Goal: Task Accomplishment & Management: Manage account settings

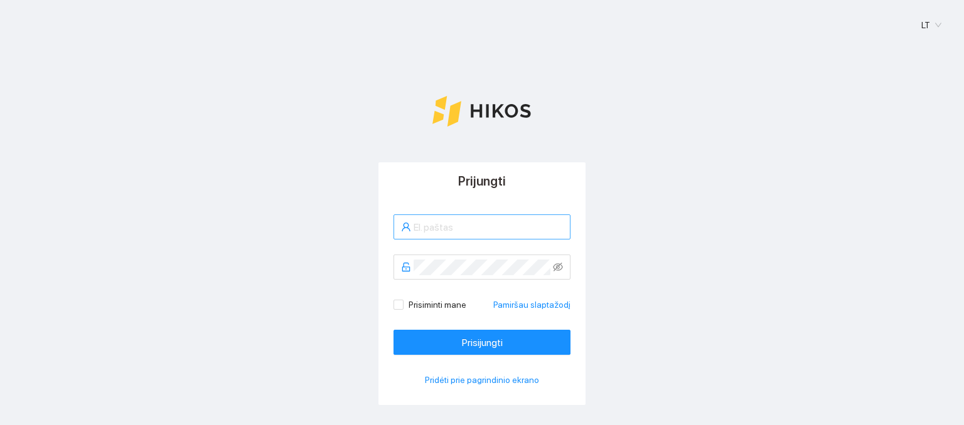
click at [484, 229] on input "text" at bounding box center [488, 228] width 149 height 16
type input "[EMAIL_ADDRESS][DOMAIN_NAME]"
click at [553, 267] on icon "eye-invisible" at bounding box center [558, 267] width 10 height 9
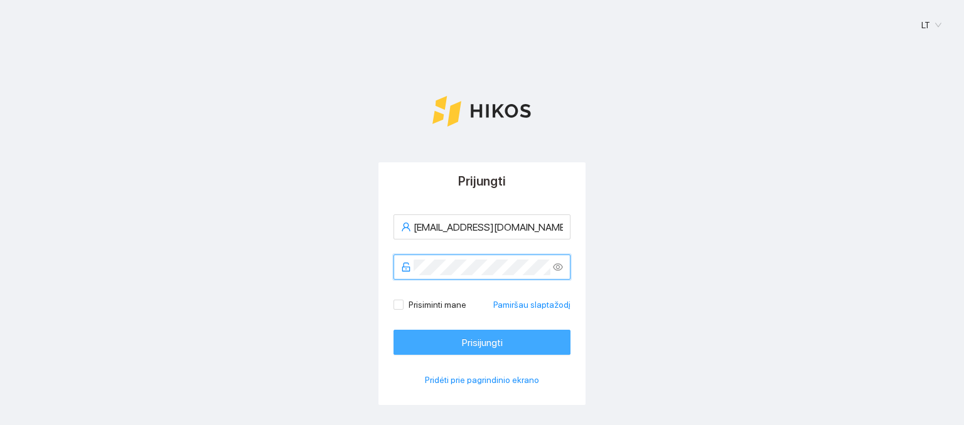
click at [480, 343] on span "Prisijungti" at bounding box center [482, 343] width 41 height 16
click at [494, 335] on span "Prisijungti" at bounding box center [482, 343] width 41 height 16
click at [497, 340] on span "Prisijungti" at bounding box center [482, 343] width 41 height 16
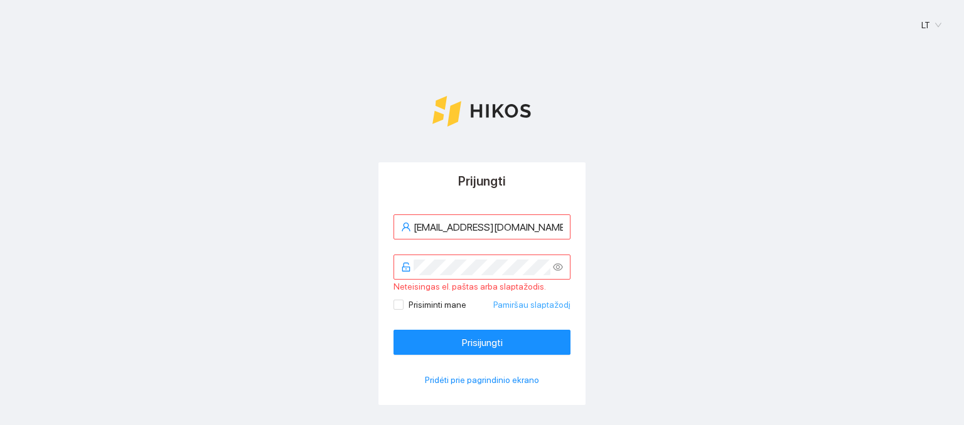
click at [528, 307] on link "Pamiršau slaptažodį" at bounding box center [531, 305] width 77 height 14
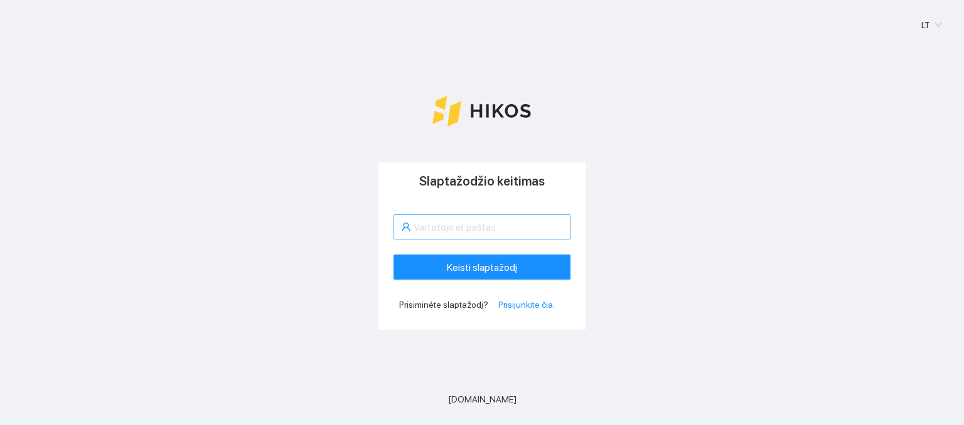
click at [462, 230] on input "text" at bounding box center [488, 228] width 149 height 16
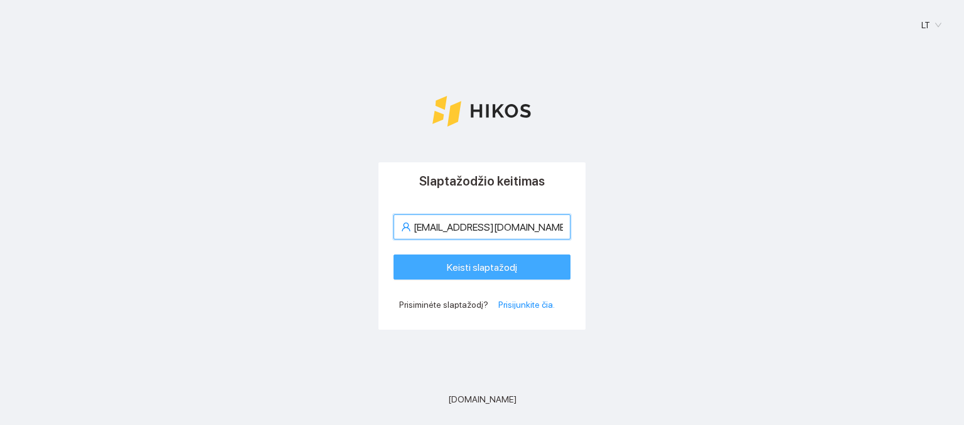
type input "[EMAIL_ADDRESS][DOMAIN_NAME]"
click at [502, 265] on span "Keisti slaptažodį" at bounding box center [482, 268] width 70 height 16
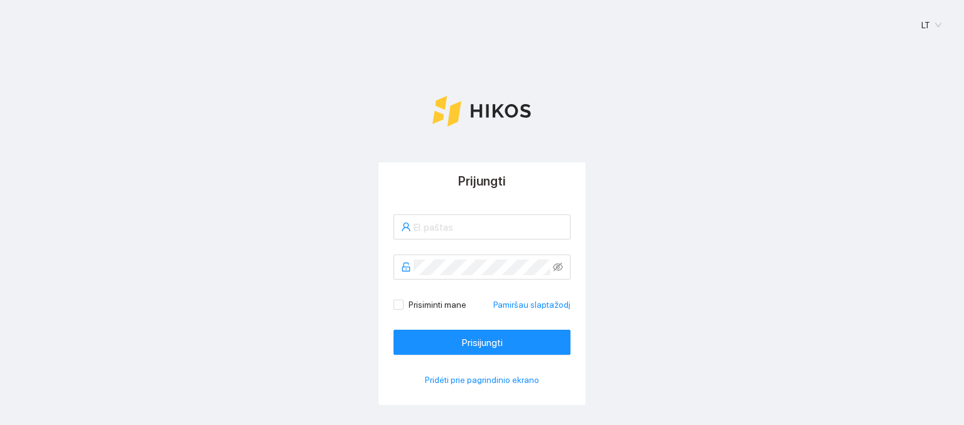
type input "[EMAIL_ADDRESS][DOMAIN_NAME]"
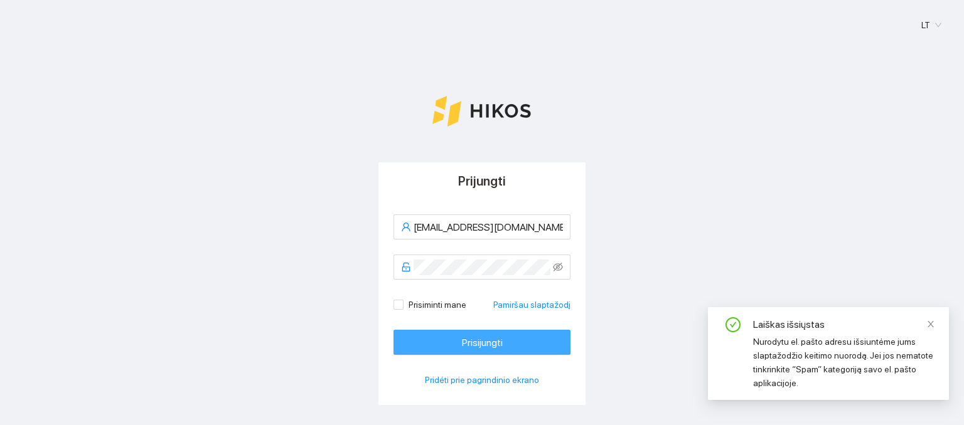
click at [477, 345] on span "Prisijungti" at bounding box center [482, 343] width 41 height 16
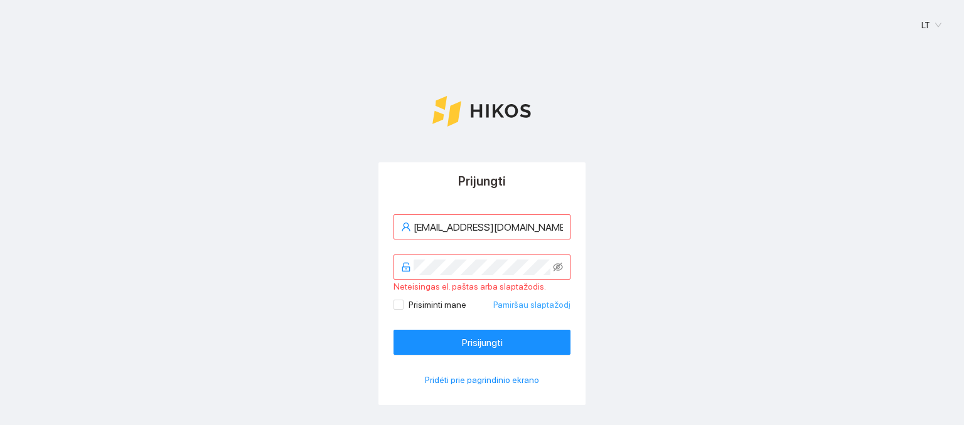
click at [538, 304] on link "Pamiršau slaptažodį" at bounding box center [531, 305] width 77 height 14
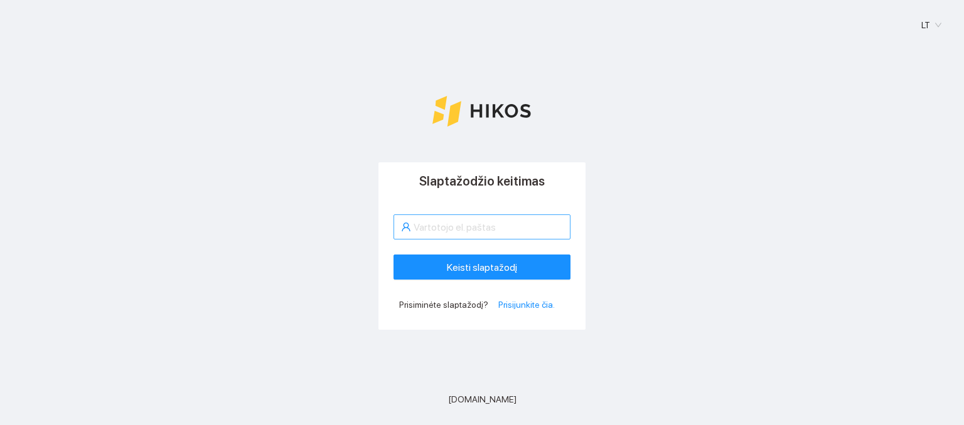
click at [470, 230] on input "text" at bounding box center [488, 228] width 149 height 16
type input "[EMAIL_ADDRESS][DOMAIN_NAME]"
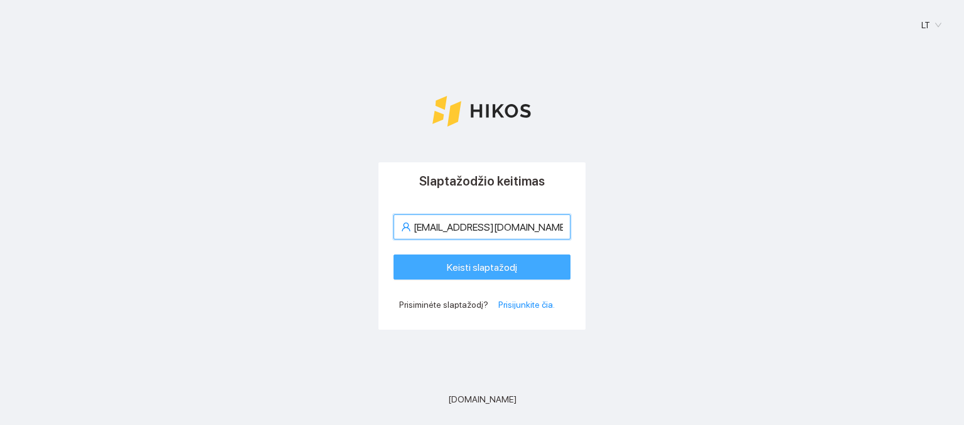
click at [497, 268] on span "Keisti slaptažodį" at bounding box center [482, 268] width 70 height 16
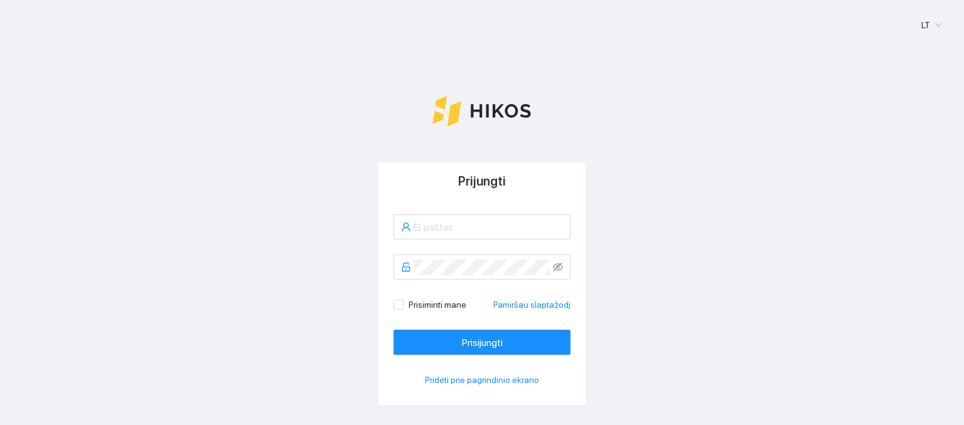
type input "[EMAIL_ADDRESS][DOMAIN_NAME]"
click at [553, 267] on icon "eye-invisible" at bounding box center [558, 267] width 10 height 10
click at [553, 267] on icon "eye" at bounding box center [558, 267] width 10 height 10
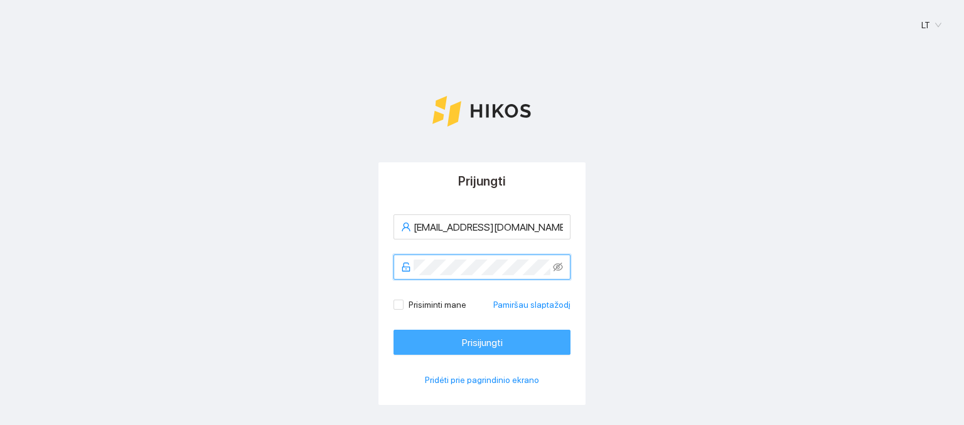
click at [488, 343] on span "Prisijungti" at bounding box center [482, 343] width 41 height 16
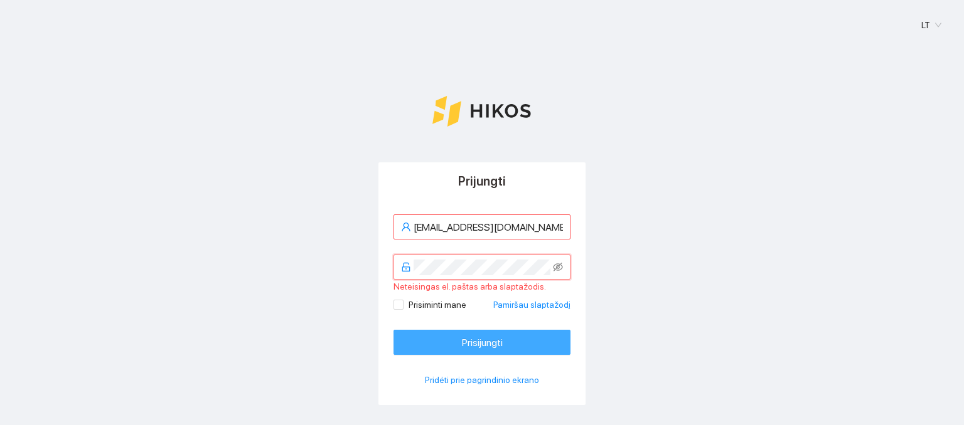
click at [522, 338] on button "Prisijungti" at bounding box center [481, 342] width 177 height 25
click at [553, 270] on icon "eye-invisible" at bounding box center [558, 267] width 10 height 9
click at [553, 270] on icon "eye" at bounding box center [558, 268] width 10 height 8
click at [403, 307] on span "Prisiminti mane" at bounding box center [437, 305] width 68 height 14
click at [400, 307] on input "Prisiminti mane" at bounding box center [397, 304] width 9 height 9
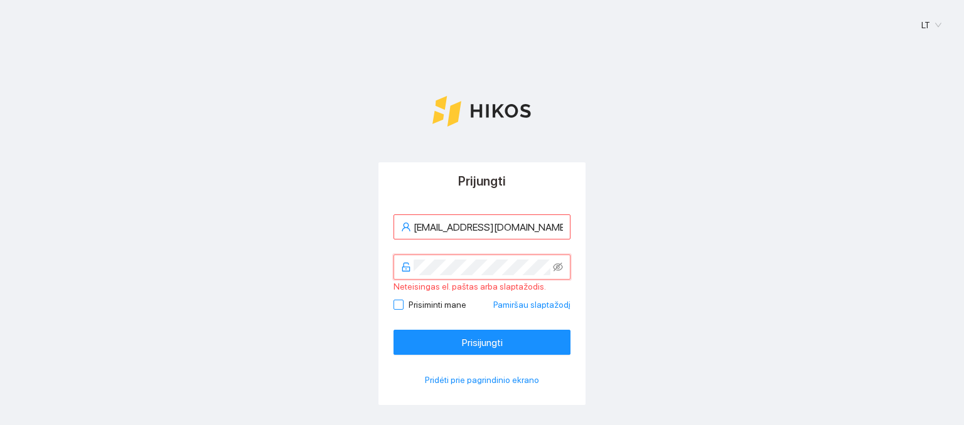
checkbox input "true"
click at [530, 306] on link "Pamiršau slaptažodį" at bounding box center [531, 305] width 77 height 14
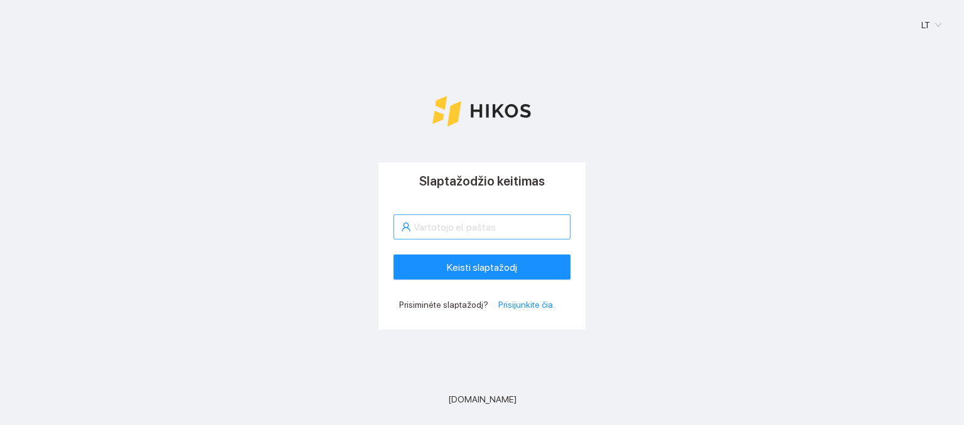
click at [486, 222] on input "text" at bounding box center [488, 228] width 149 height 16
click at [414, 299] on span "Prisiminėte slaptažodį?" at bounding box center [443, 305] width 89 height 14
click at [506, 225] on input "mindaugas.peleckas" at bounding box center [488, 228] width 149 height 16
type input "[EMAIL_ADDRESS][DOMAIN_NAME]"
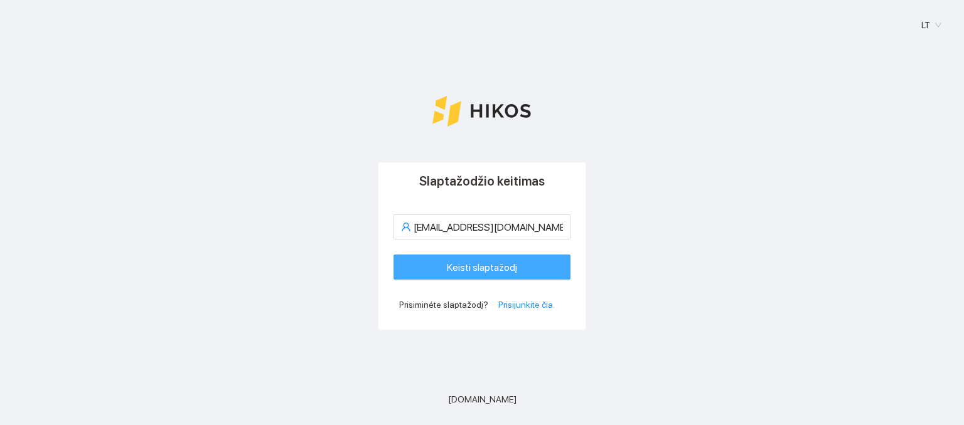
click at [486, 269] on span "Keisti slaptažodį" at bounding box center [482, 268] width 70 height 16
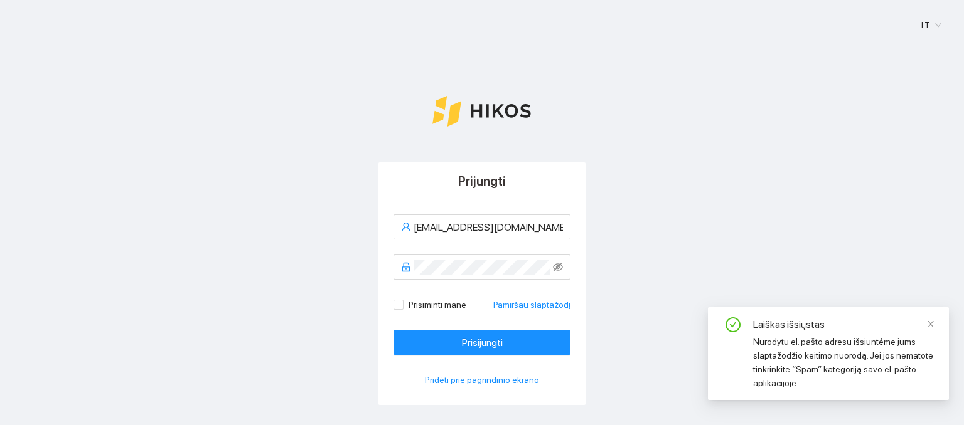
click at [777, 364] on div "Nurodytu el. pašto adresu išsiuntėme jums slaptažodžio keitimo nuorodą. Jei jos…" at bounding box center [843, 362] width 181 height 55
